Goal: Transaction & Acquisition: Purchase product/service

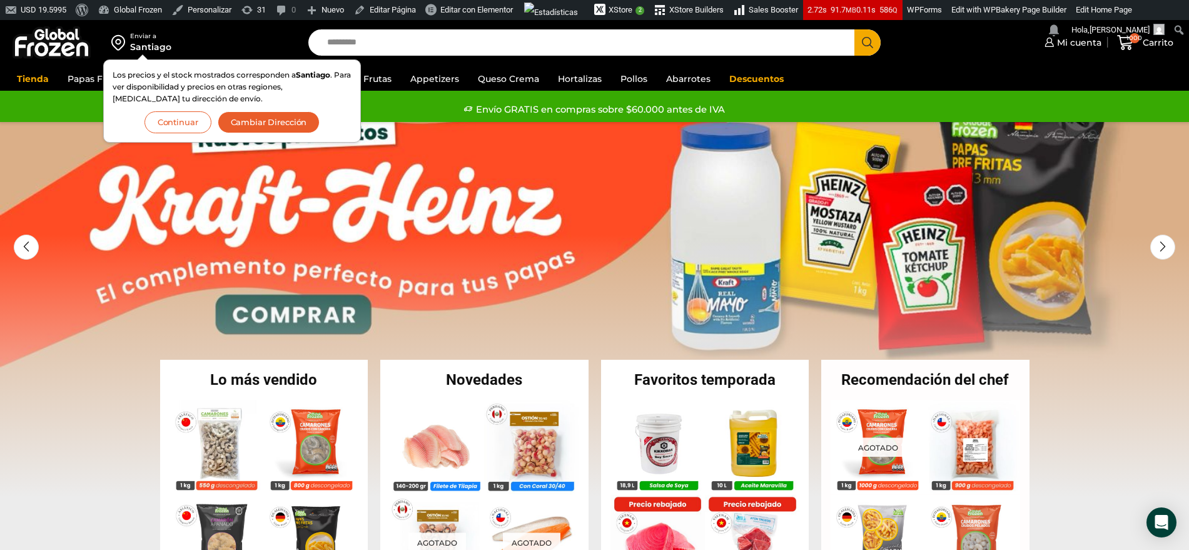
click at [164, 125] on button "Continuar" at bounding box center [178, 122] width 67 height 22
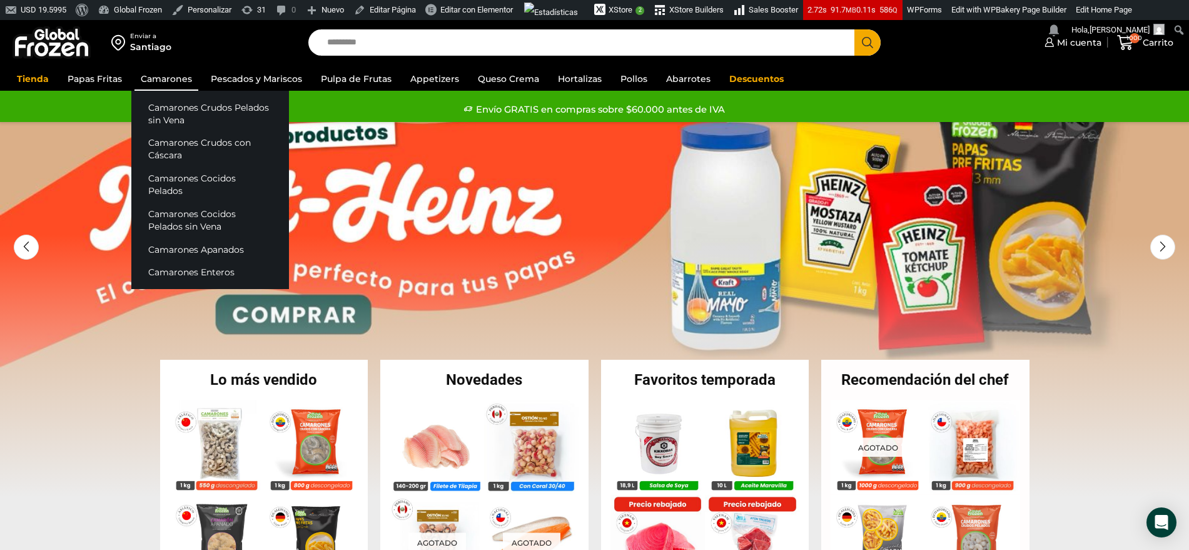
click at [159, 81] on link "Camarones" at bounding box center [167, 79] width 64 height 24
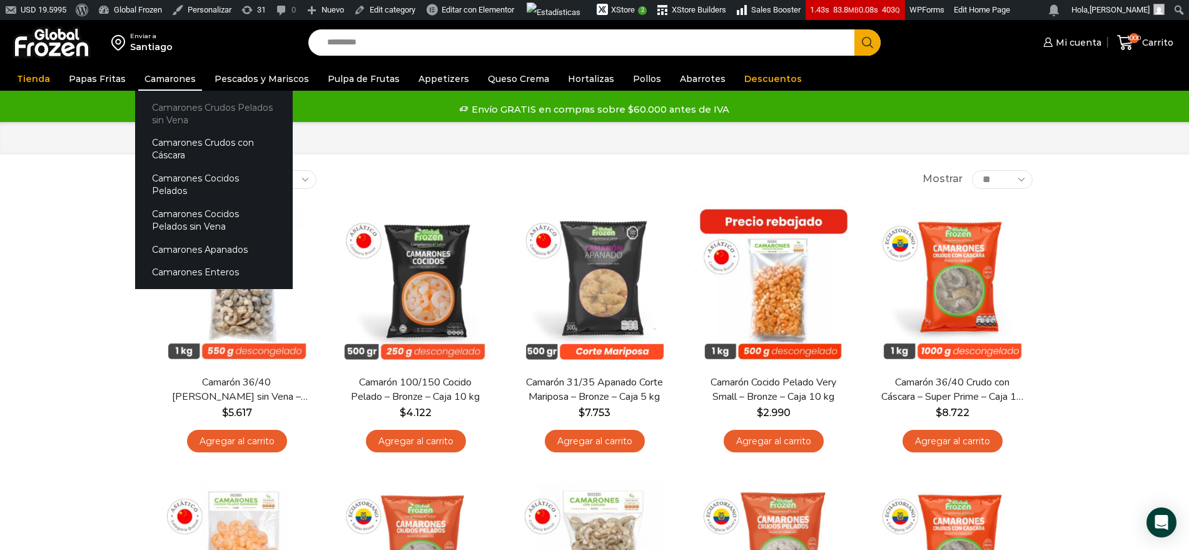
click at [177, 112] on link "Camarones Crudos Pelados sin Vena" at bounding box center [214, 114] width 158 height 36
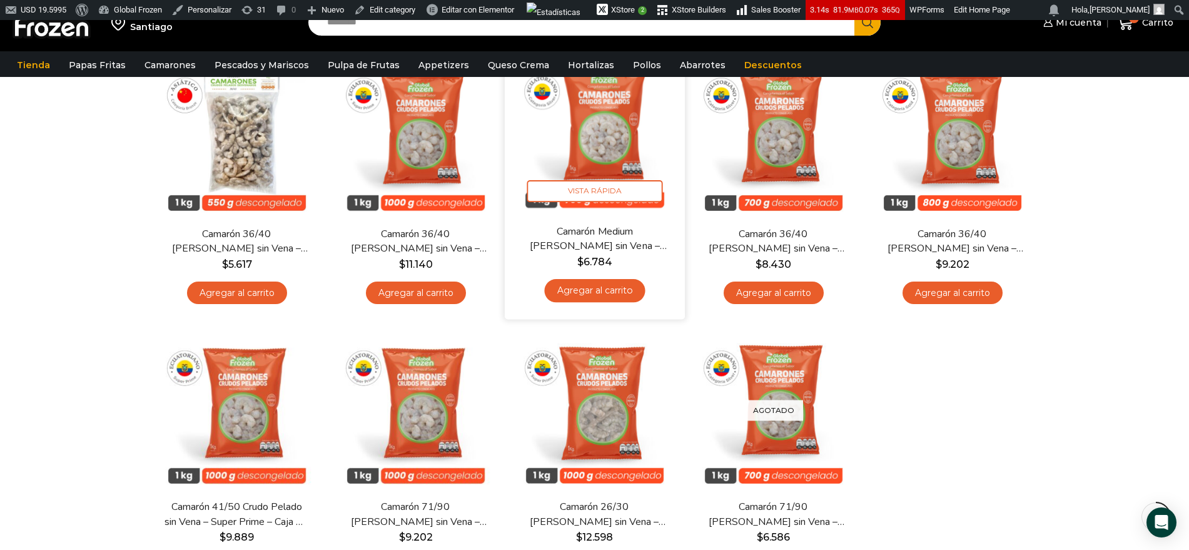
scroll to position [156, 0]
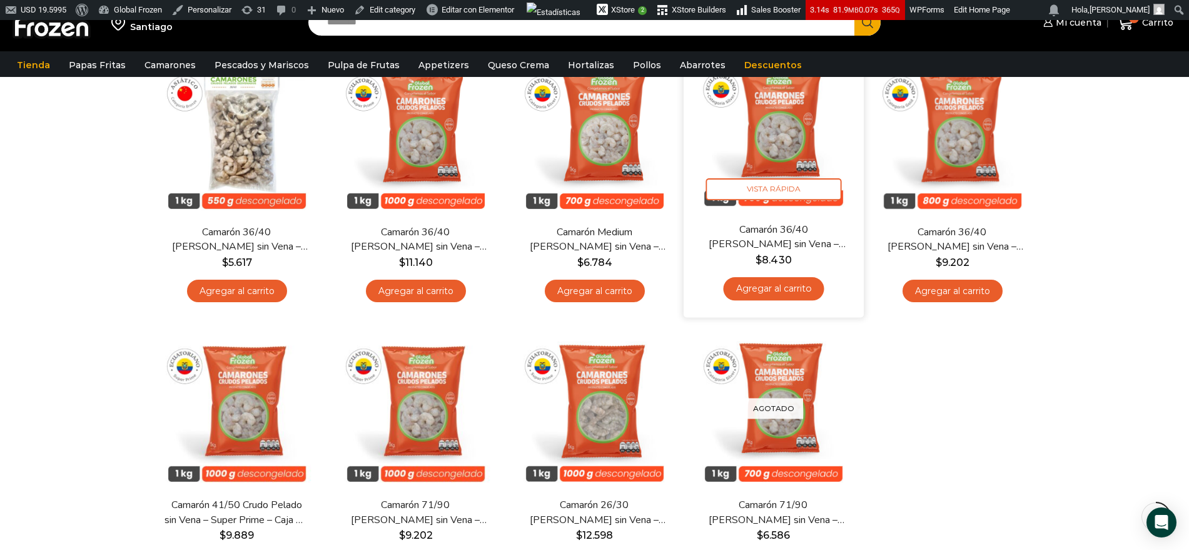
click at [778, 241] on link "Camarón 36/40 [PERSON_NAME] sin Vena – Silver – Caja 10 kg" at bounding box center [773, 236] width 145 height 29
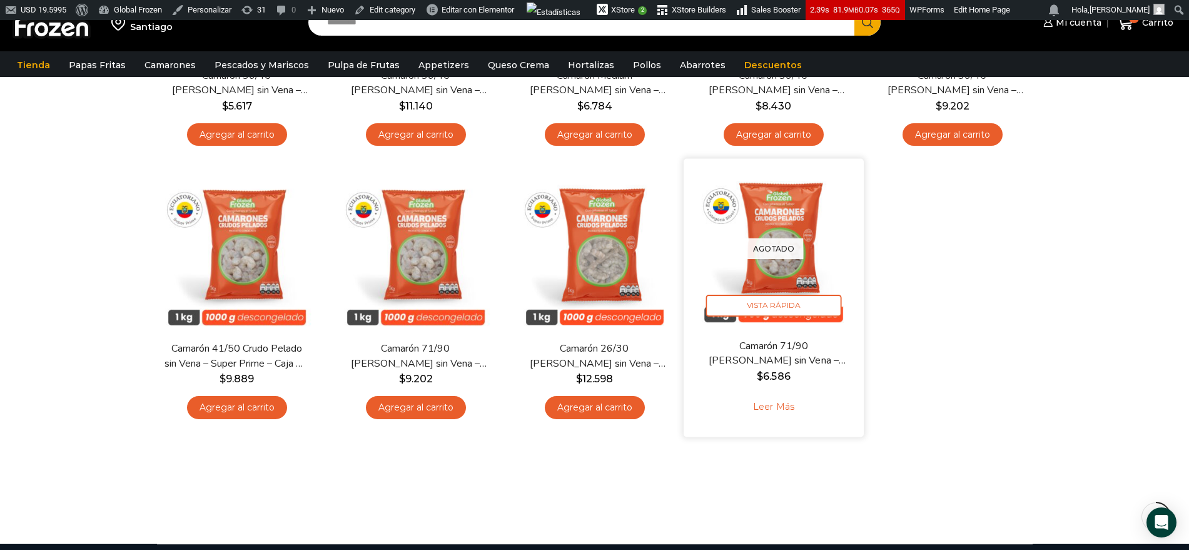
click at [743, 352] on link "Camarón 71/90 Crudo Pelado sin Vena – Silver – Caja 10 kg" at bounding box center [773, 353] width 145 height 29
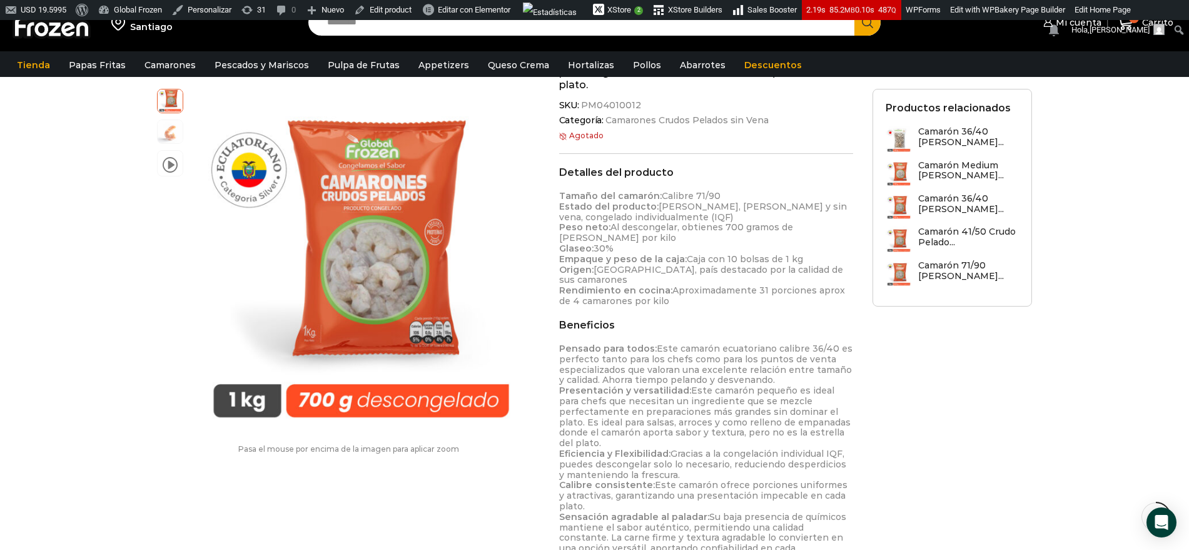
scroll to position [626, 0]
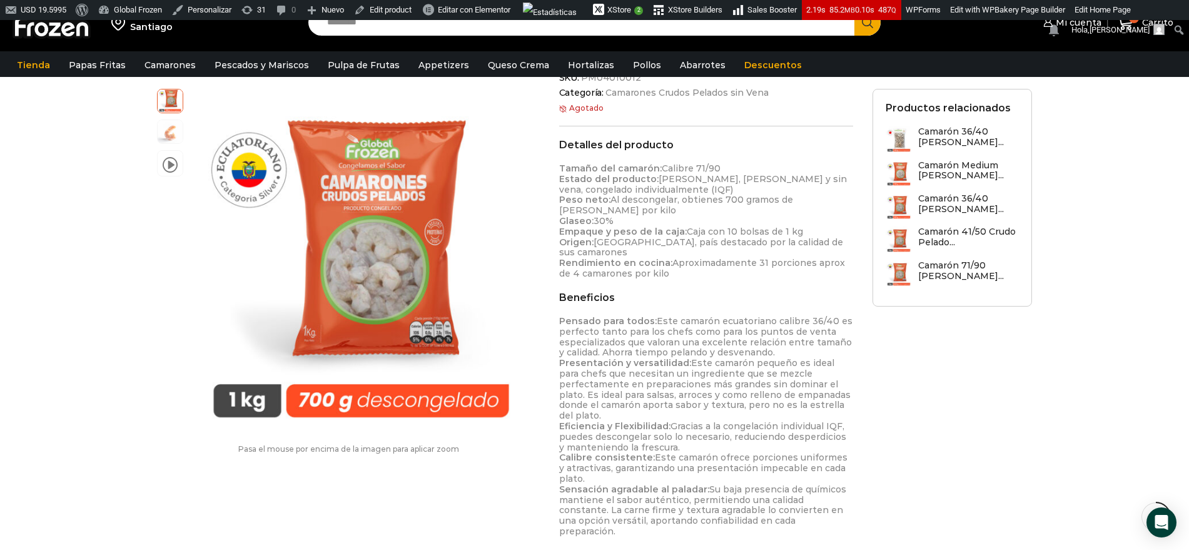
click at [1128, 343] on div "Enviar a [GEOGRAPHIC_DATA] Search input Search Mi cuenta Pedidos" at bounding box center [594, 398] width 1189 height 2009
